Goal: Check status: Check status

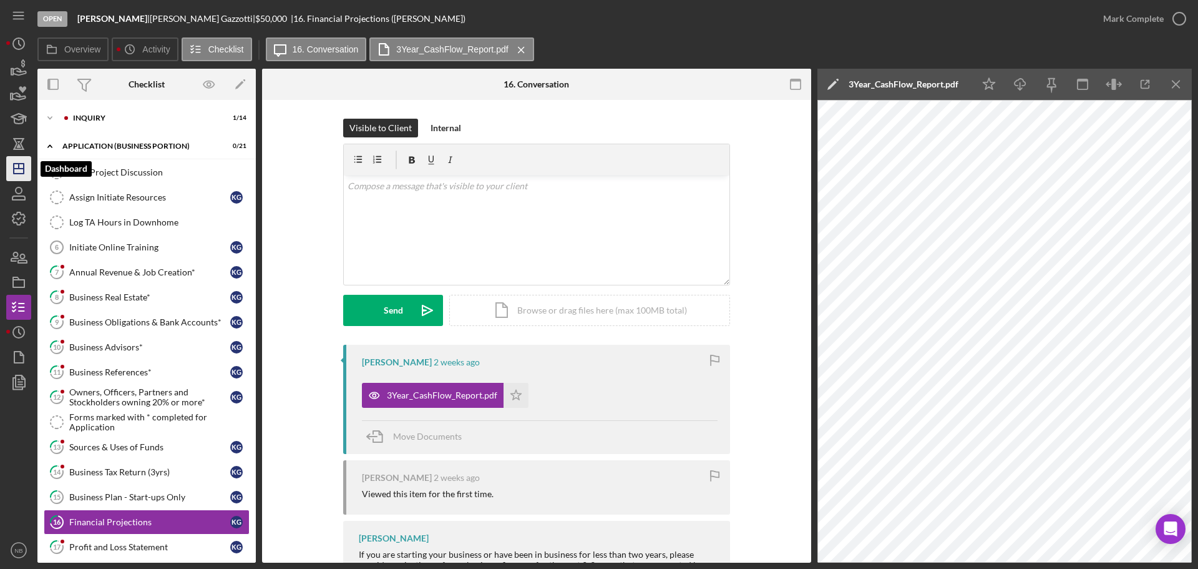
click at [22, 157] on icon "Icon/Dashboard" at bounding box center [18, 168] width 31 height 31
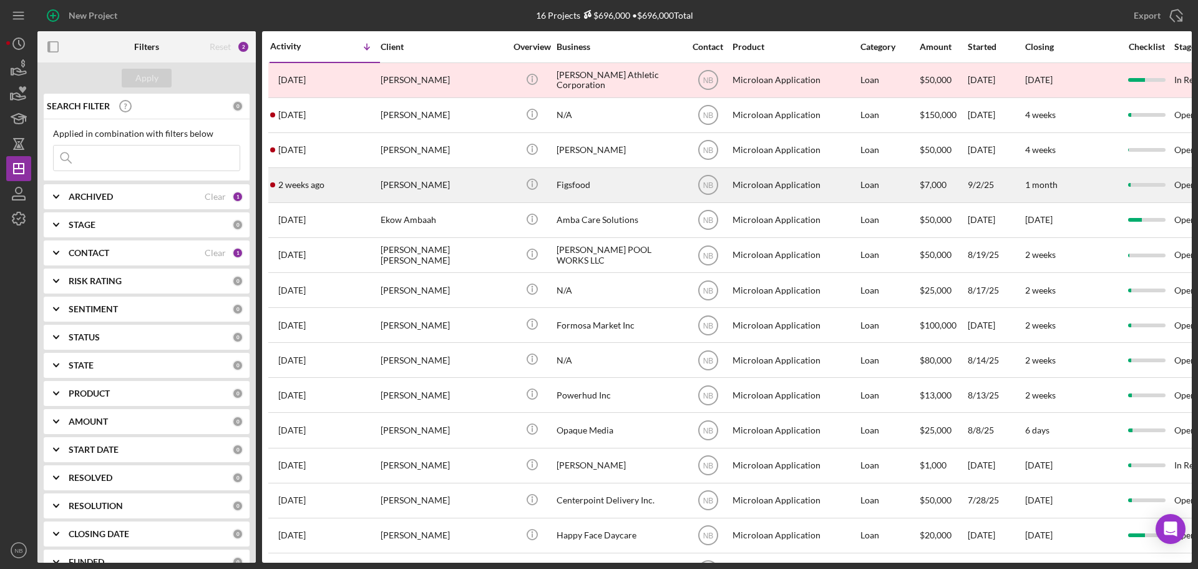
click at [466, 189] on div "[PERSON_NAME]" at bounding box center [443, 184] width 125 height 33
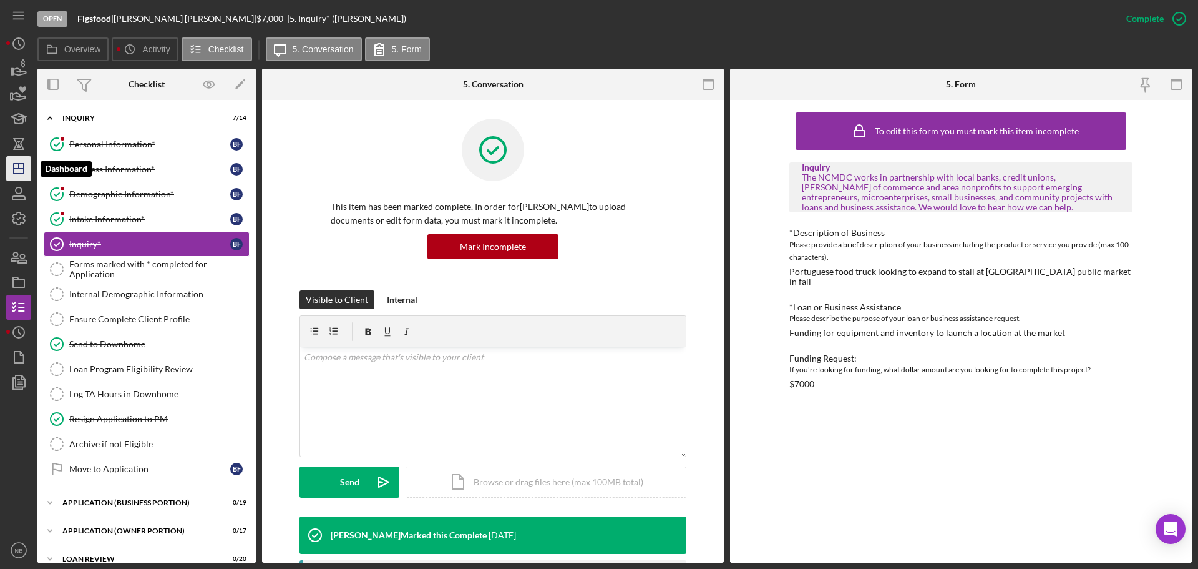
click at [15, 172] on icon "Icon/Dashboard" at bounding box center [18, 168] width 31 height 31
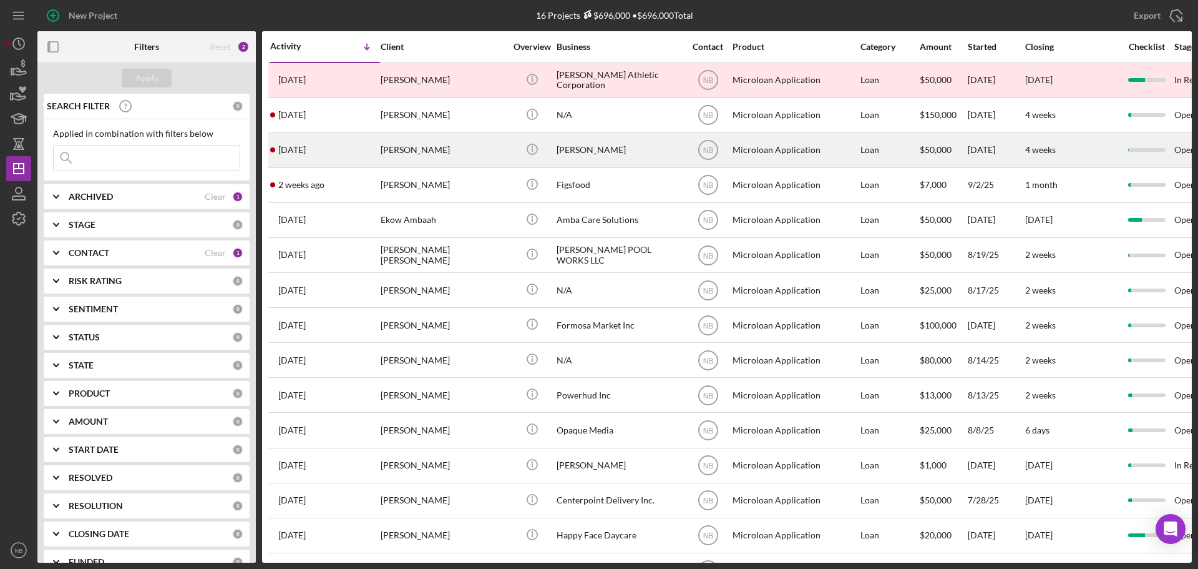
click at [448, 152] on div "[PERSON_NAME]" at bounding box center [443, 150] width 125 height 33
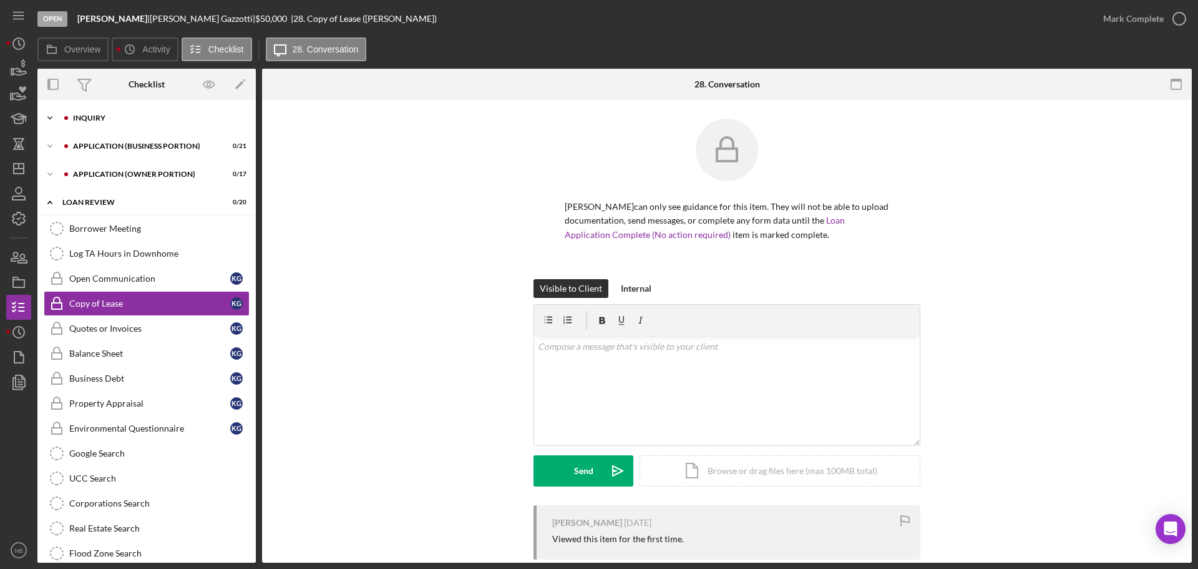
click at [112, 127] on div "Icon/Expander INQUIRY 1 / 14" at bounding box center [146, 117] width 218 height 25
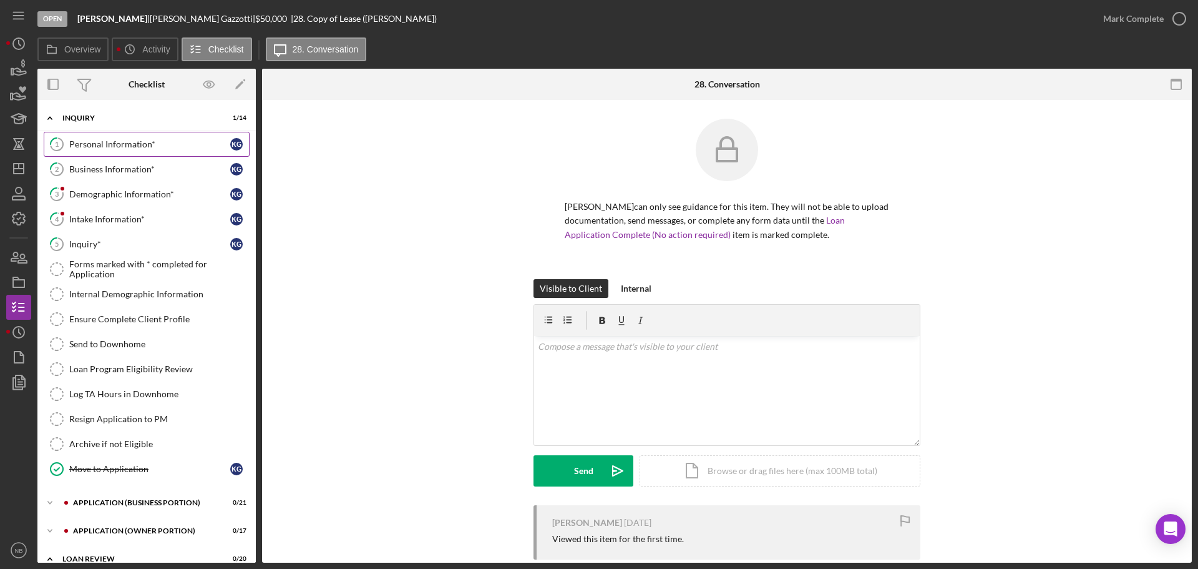
click at [114, 142] on div "Personal Information*" at bounding box center [149, 144] width 161 height 10
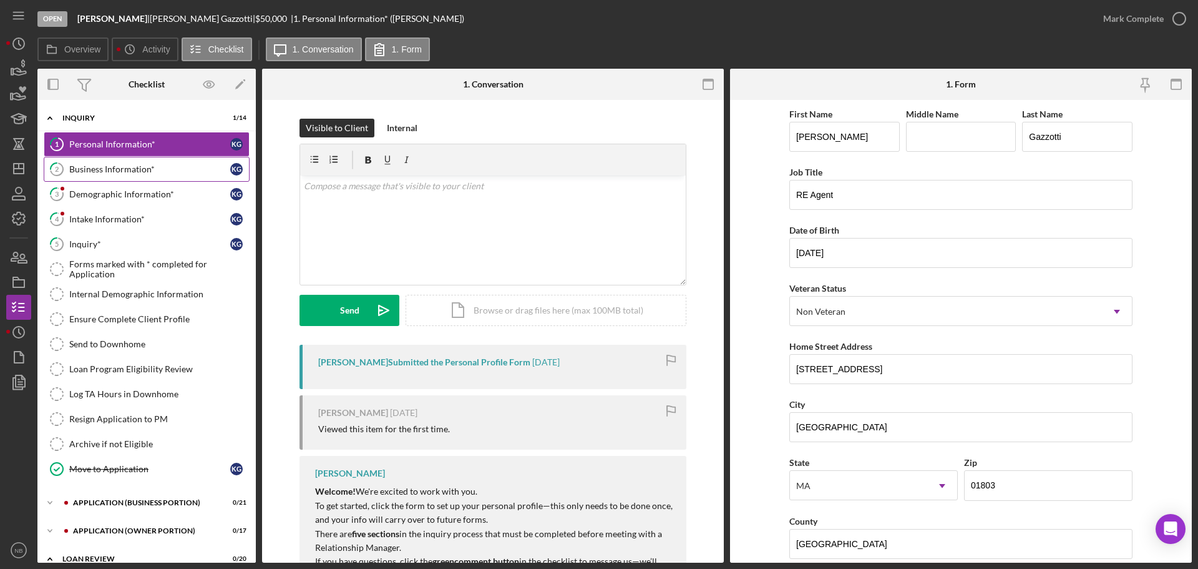
click at [116, 163] on link "2 Business Information* K G" at bounding box center [147, 169] width 206 height 25
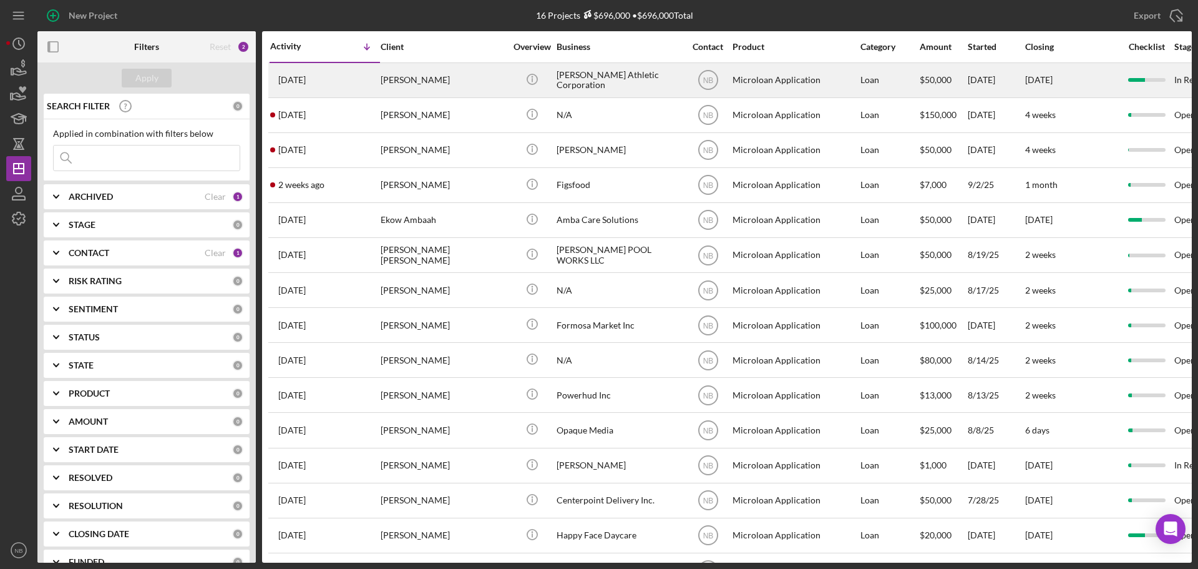
click at [460, 90] on div "[PERSON_NAME]" at bounding box center [443, 80] width 125 height 33
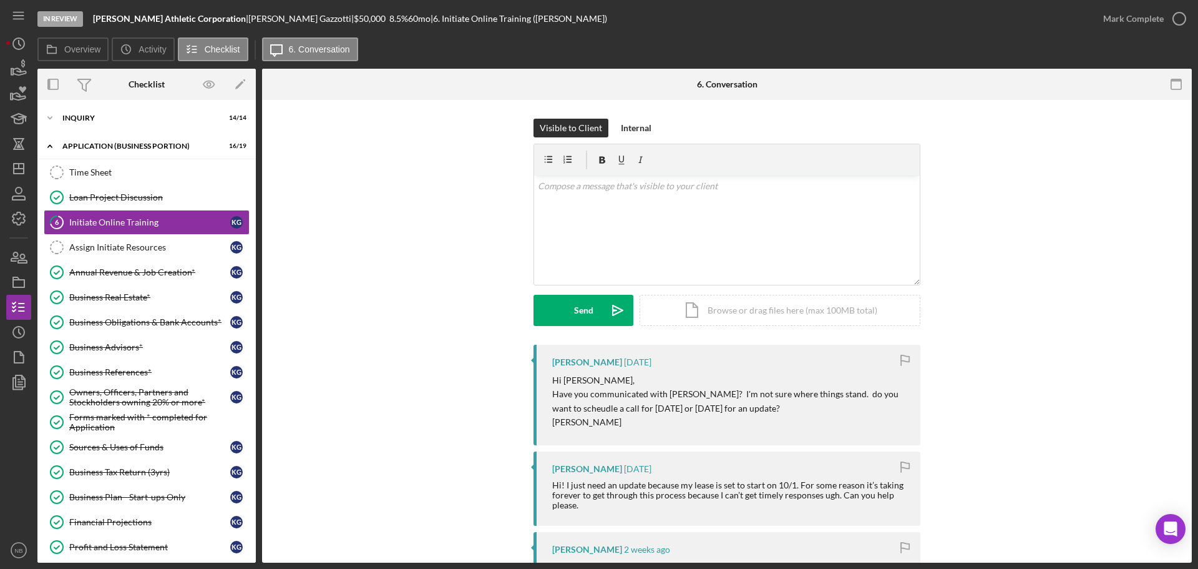
drag, startPoint x: 237, startPoint y: 21, endPoint x: 136, endPoint y: 19, distance: 100.5
click at [136, 19] on b "[PERSON_NAME] Athletic Corporation" at bounding box center [169, 18] width 153 height 11
click at [236, 15] on b "[PERSON_NAME] Athletic Corporation" at bounding box center [169, 18] width 153 height 11
click at [238, 20] on b "[PERSON_NAME] Athletic Corporation" at bounding box center [169, 18] width 153 height 11
drag, startPoint x: 239, startPoint y: 20, endPoint x: 90, endPoint y: 16, distance: 149.2
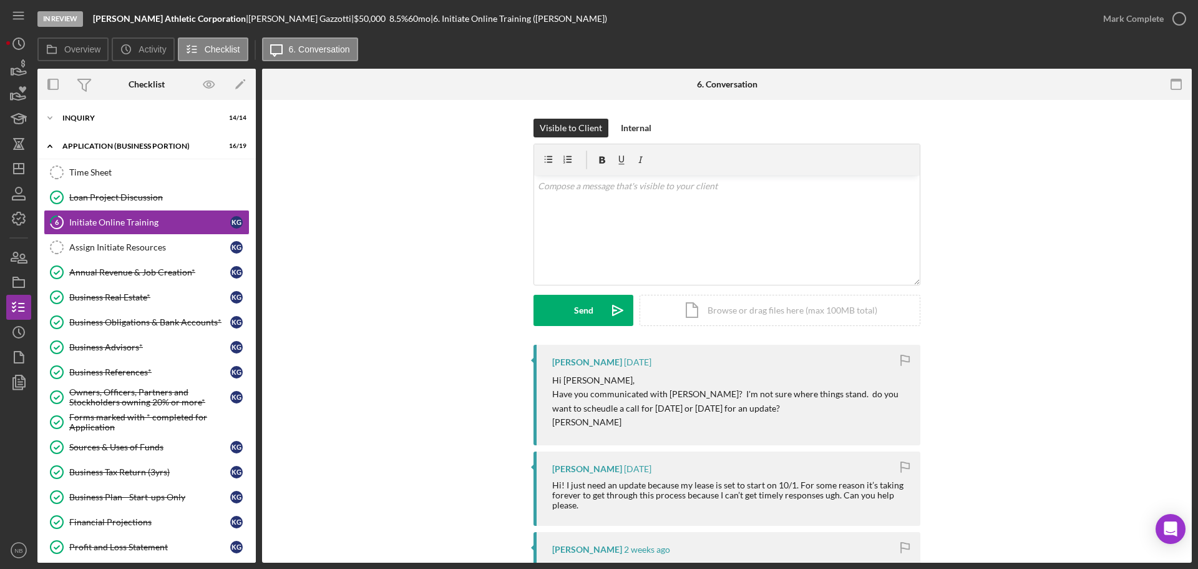
click at [90, 16] on div "In Review [PERSON_NAME] Athletic Corporation | [PERSON_NAME] | $50,000 8.5 % 60…" at bounding box center [563, 18] width 1053 height 37
copy b "[PERSON_NAME] Athletic Corporation"
click at [307, 261] on div "Visible to Client Internal v Color teal Color pink Remove color Add row above A…" at bounding box center [727, 232] width 892 height 226
click at [251, 16] on div "[PERSON_NAME] |" at bounding box center [300, 19] width 105 height 10
drag, startPoint x: 625, startPoint y: 198, endPoint x: 630, endPoint y: 208, distance: 11.7
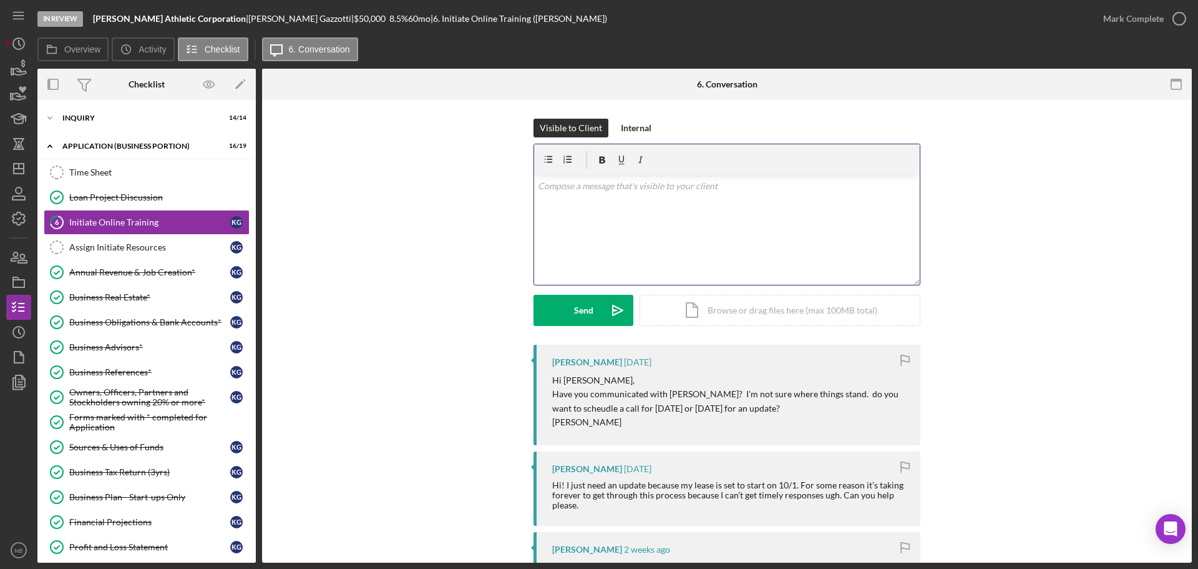
click at [624, 197] on div "v Color teal Color pink Remove color Add row above Add row below Add column bef…" at bounding box center [727, 229] width 386 height 109
click at [679, 206] on div "v Color teal Color pink Remove color Add row above Add row below Add column bef…" at bounding box center [727, 229] width 386 height 109
drag, startPoint x: 699, startPoint y: 195, endPoint x: 533, endPoint y: 186, distance: 166.2
click at [534, 186] on div "v Color teal Color pink Remove color Add row above Add row below Add column bef…" at bounding box center [727, 229] width 386 height 109
drag, startPoint x: 579, startPoint y: 182, endPoint x: 552, endPoint y: 232, distance: 57.2
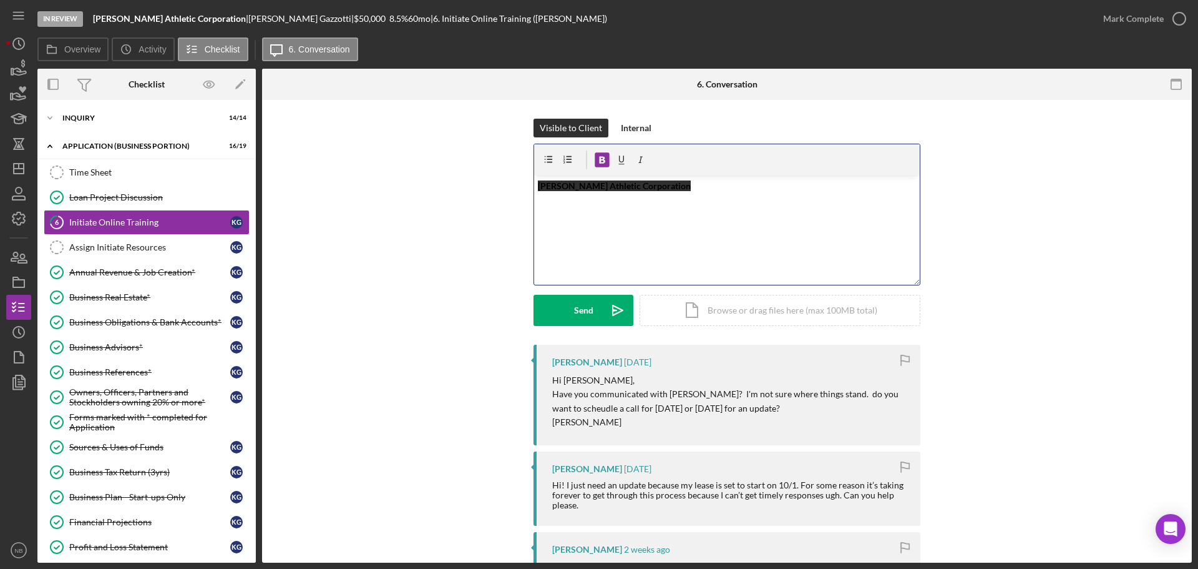
click at [552, 232] on div "v Color teal Color pink Remove color Add row above Add row below Add column bef…" at bounding box center [727, 229] width 386 height 109
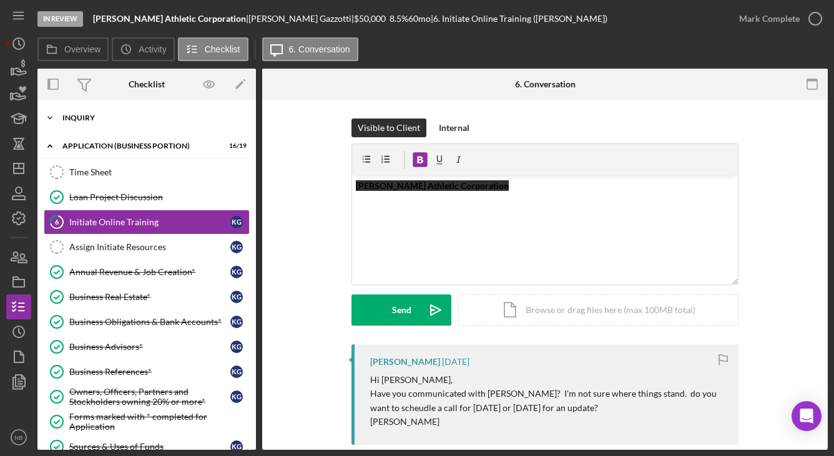
click at [92, 108] on div "Icon/Expander INQUIRY 14 / 14" at bounding box center [146, 117] width 218 height 25
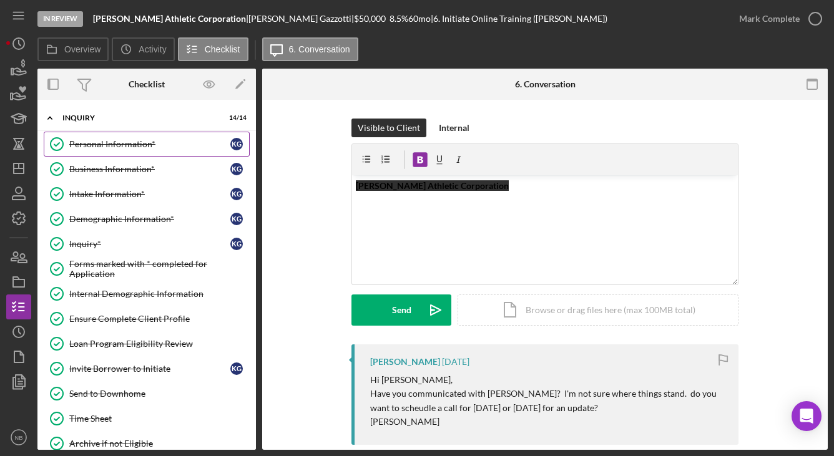
click at [95, 147] on div "Personal Information*" at bounding box center [149, 144] width 161 height 10
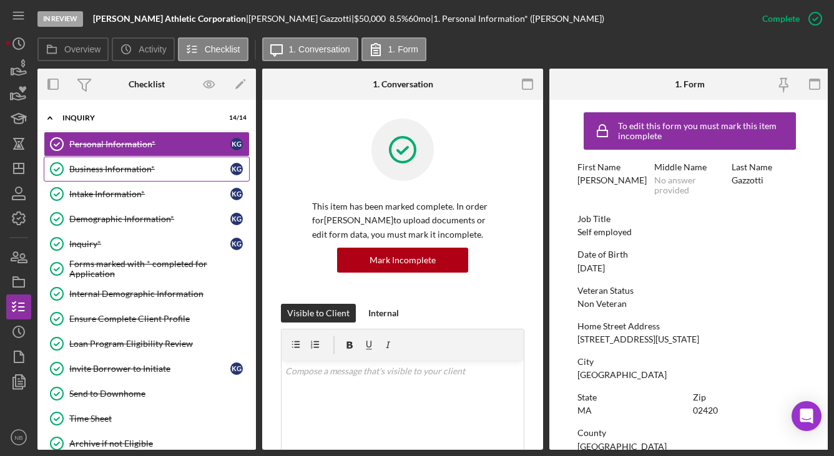
click at [129, 170] on div "Business Information*" at bounding box center [149, 169] width 161 height 10
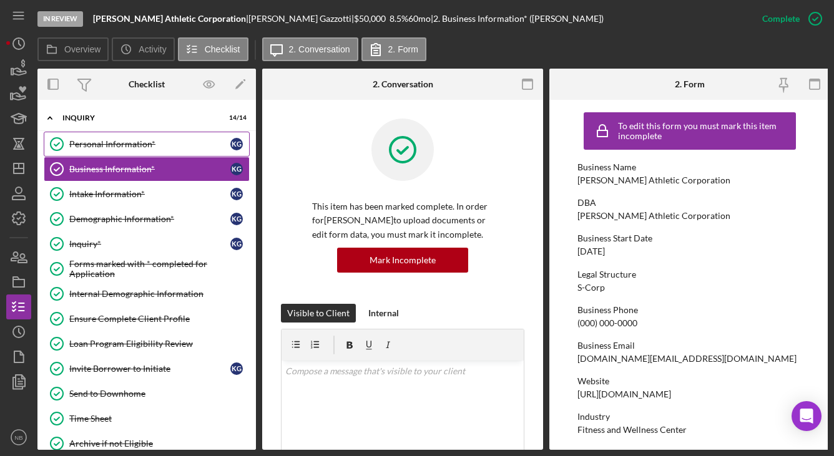
click at [167, 147] on div "Personal Information*" at bounding box center [149, 144] width 161 height 10
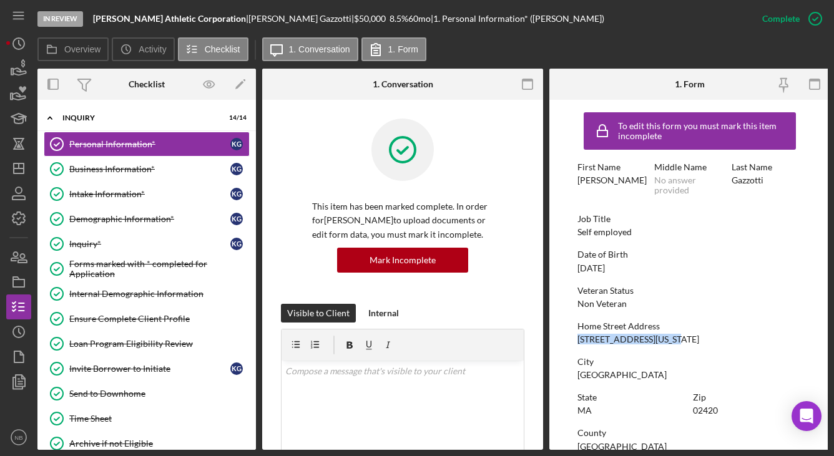
drag, startPoint x: 673, startPoint y: 334, endPoint x: 567, endPoint y: 334, distance: 105.5
click at [567, 334] on form "To edit this form you must mark this item incomplete First Name [PERSON_NAME] M…" at bounding box center [689, 275] width 281 height 350
copy div "[STREET_ADDRESS][US_STATE]"
drag, startPoint x: 620, startPoint y: 376, endPoint x: 576, endPoint y: 378, distance: 44.3
click at [576, 378] on form "To edit this form you must mark this item incomplete First Name [PERSON_NAME] M…" at bounding box center [689, 275] width 281 height 350
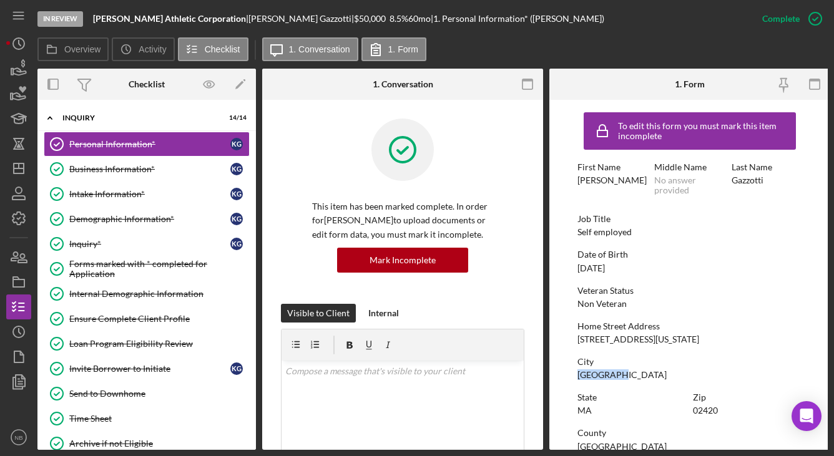
copy div "[GEOGRAPHIC_DATA]"
click at [102, 170] on div "Business Information*" at bounding box center [149, 169] width 161 height 10
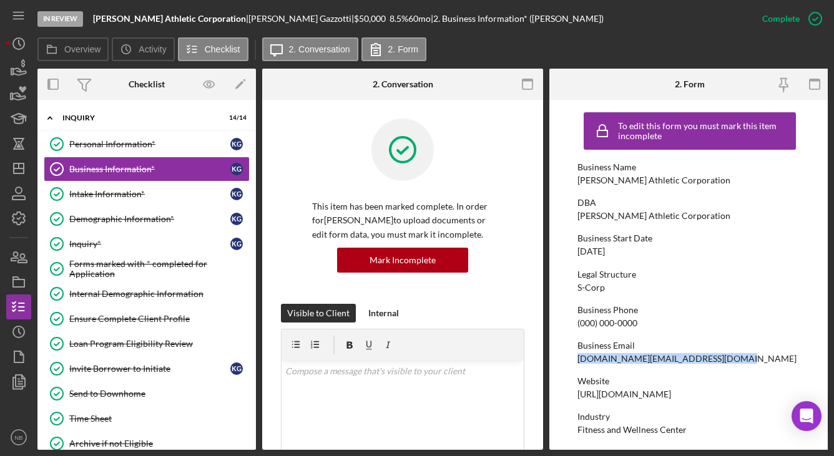
drag, startPoint x: 729, startPoint y: 356, endPoint x: 577, endPoint y: 356, distance: 151.6
click at [577, 356] on div "Business Email [DOMAIN_NAME][EMAIL_ADDRESS][DOMAIN_NAME]" at bounding box center [689, 352] width 225 height 23
